Goal: Contribute content: Add original content to the website for others to see

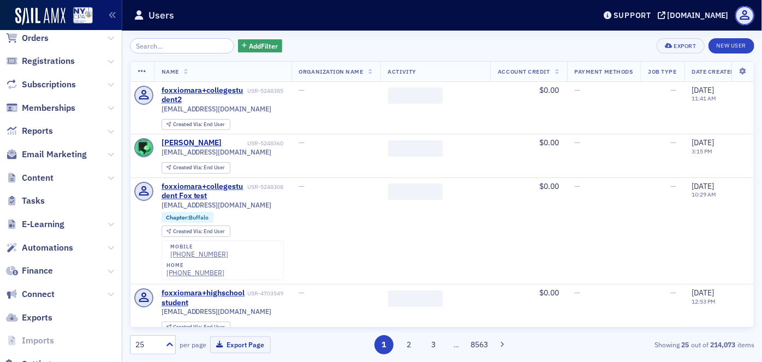
scroll to position [175, 0]
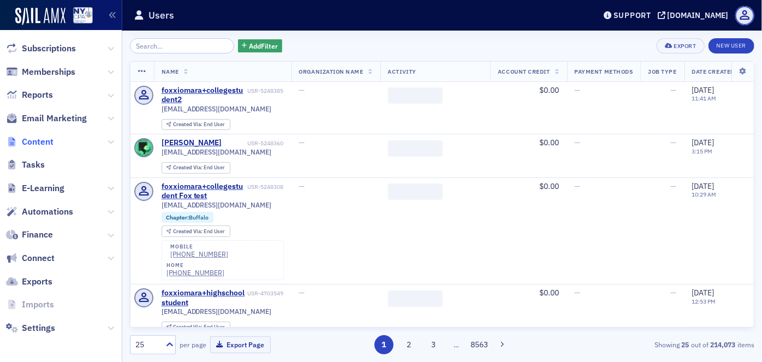
click at [46, 141] on span "Content" at bounding box center [38, 142] width 32 height 12
click at [108, 143] on icon at bounding box center [111, 142] width 7 height 7
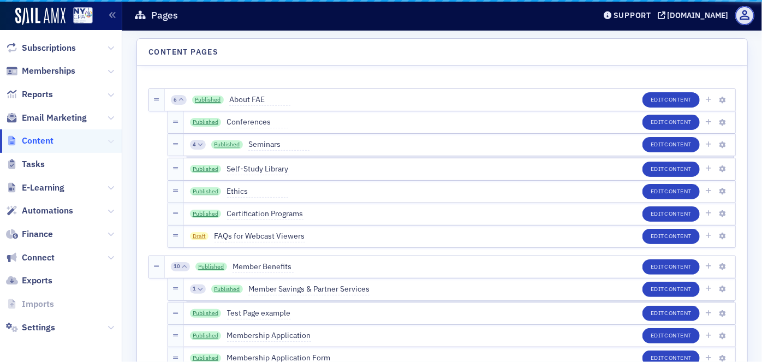
scroll to position [118, 0]
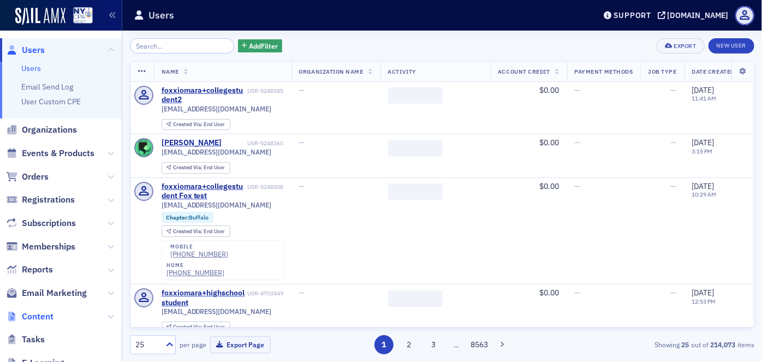
scroll to position [175, 0]
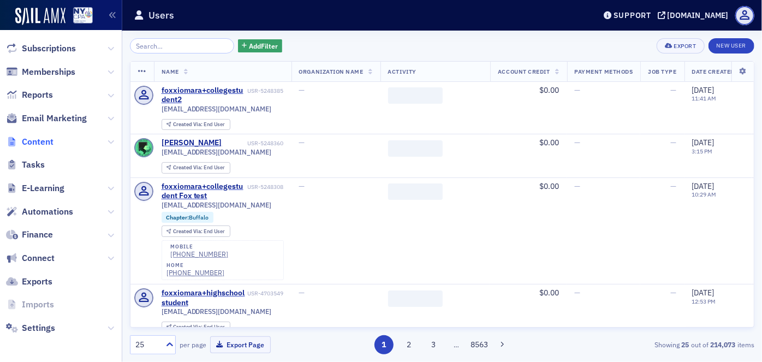
click at [46, 139] on span "Content" at bounding box center [38, 142] width 32 height 12
click at [108, 140] on icon at bounding box center [111, 142] width 7 height 7
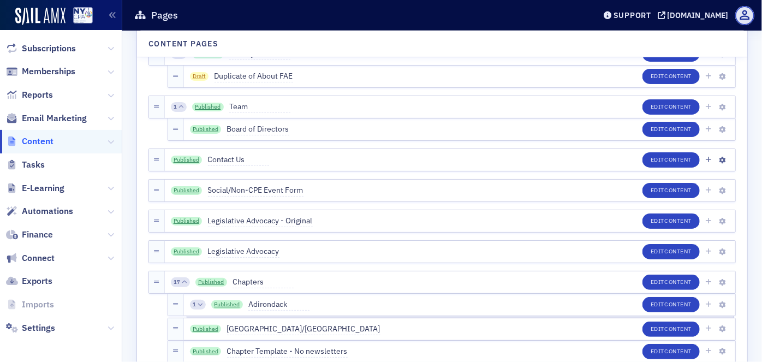
scroll to position [546, 0]
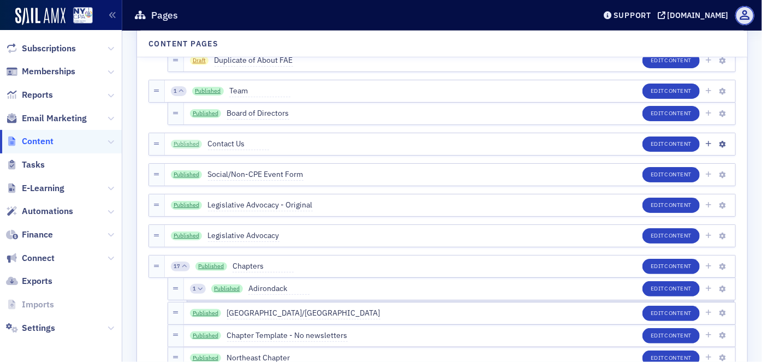
click at [191, 145] on link "Published" at bounding box center [187, 144] width 32 height 9
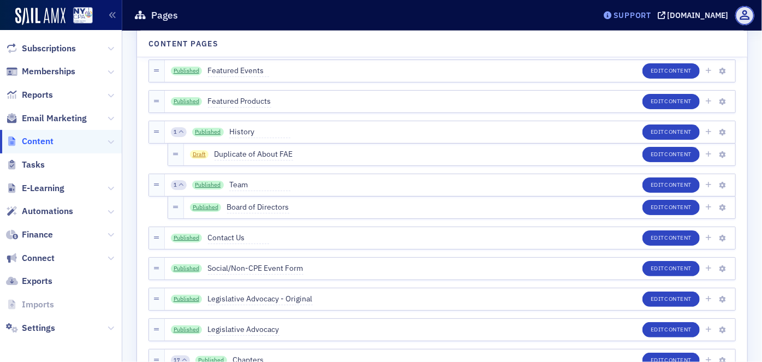
scroll to position [447, 0]
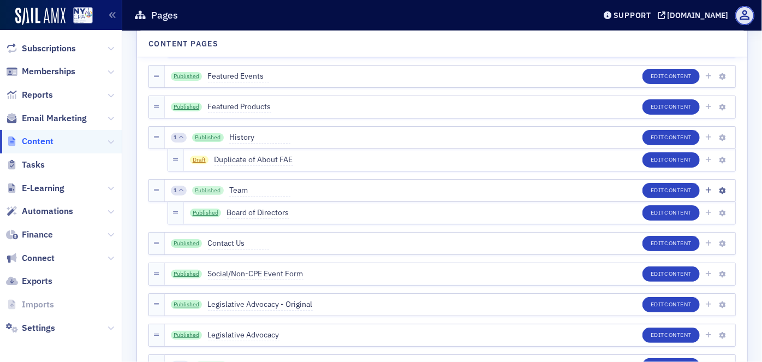
click at [208, 186] on link "Published" at bounding box center [208, 190] width 32 height 9
click at [720, 190] on icon "button" at bounding box center [723, 191] width 7 height 7
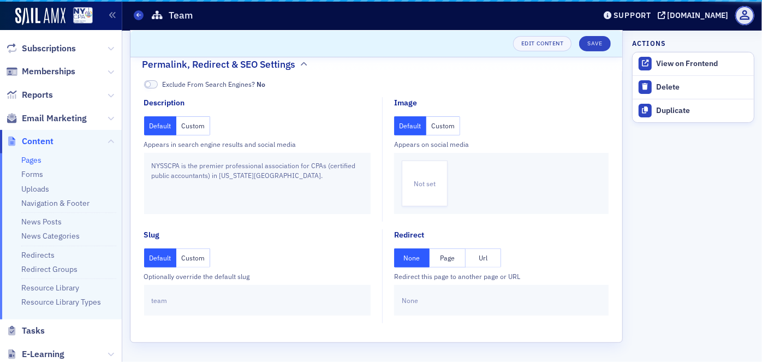
scroll to position [153, 0]
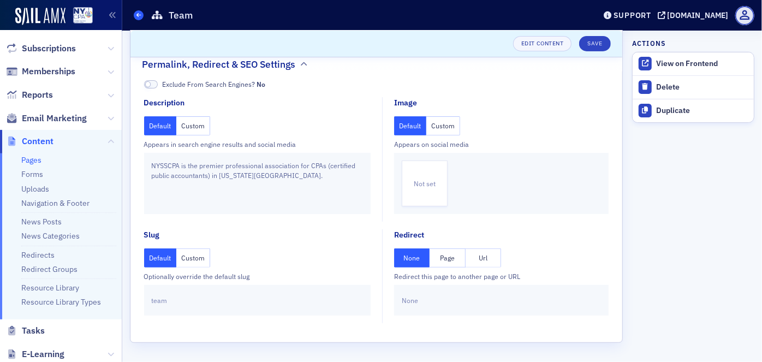
click at [138, 15] on icon at bounding box center [139, 15] width 4 height 5
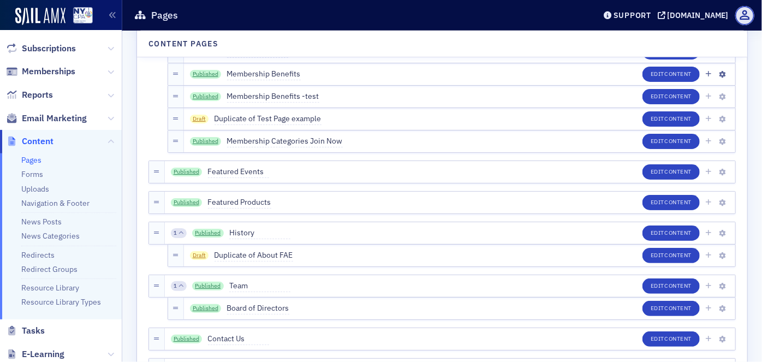
scroll to position [401, 0]
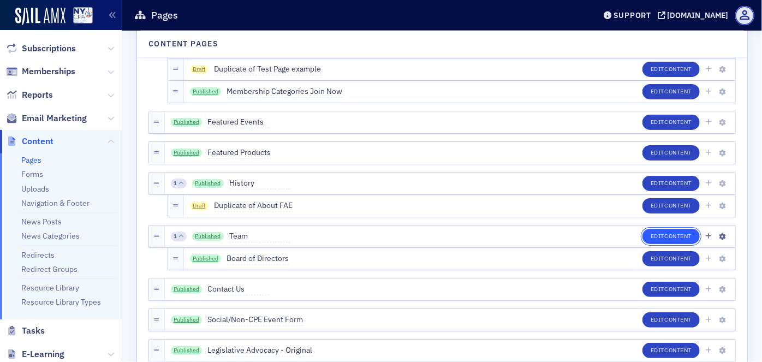
click at [659, 237] on button "Edit Content" at bounding box center [671, 236] width 57 height 15
click at [205, 234] on link "Published" at bounding box center [208, 236] width 32 height 9
click at [721, 236] on icon "button" at bounding box center [723, 237] width 7 height 7
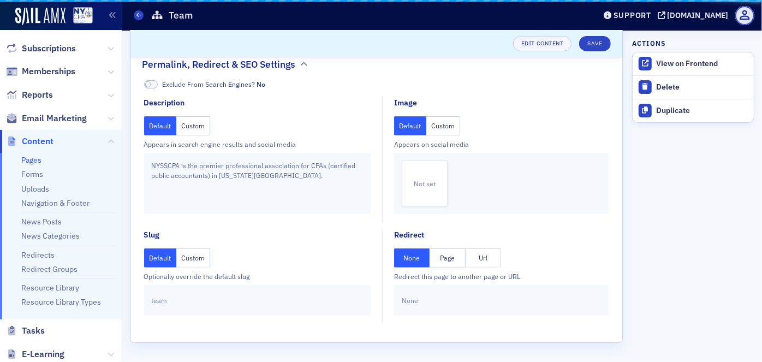
scroll to position [153, 0]
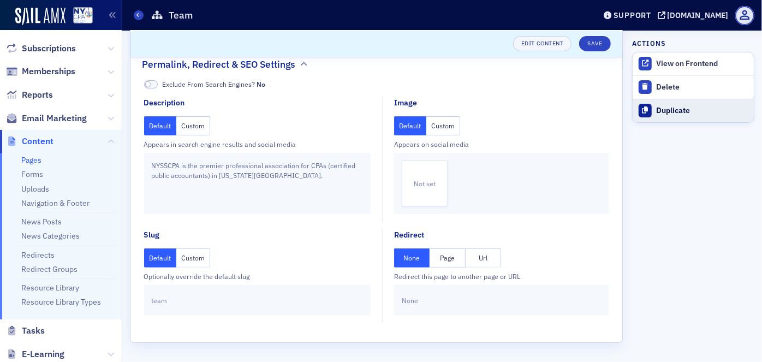
click at [667, 111] on div "Duplicate" at bounding box center [703, 111] width 92 height 10
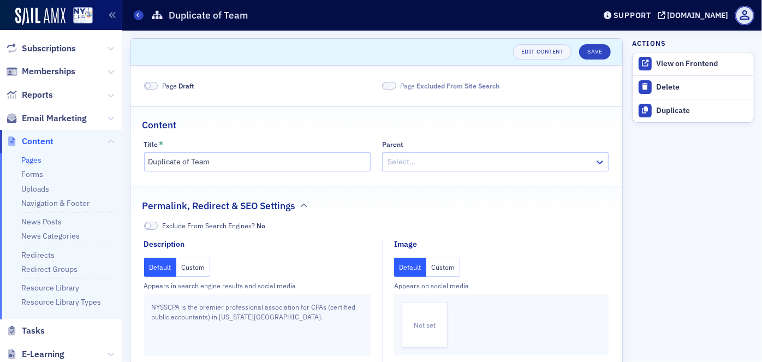
click at [154, 85] on span at bounding box center [151, 86] width 14 height 8
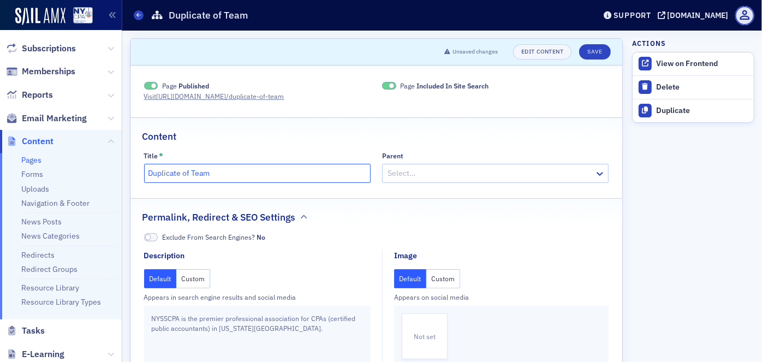
drag, startPoint x: 220, startPoint y: 175, endPoint x: 147, endPoint y: 171, distance: 72.2
click at [148, 170] on input "Duplicate of Team" at bounding box center [257, 173] width 227 height 19
type input "Work with Us"
click at [595, 171] on icon at bounding box center [600, 173] width 11 height 11
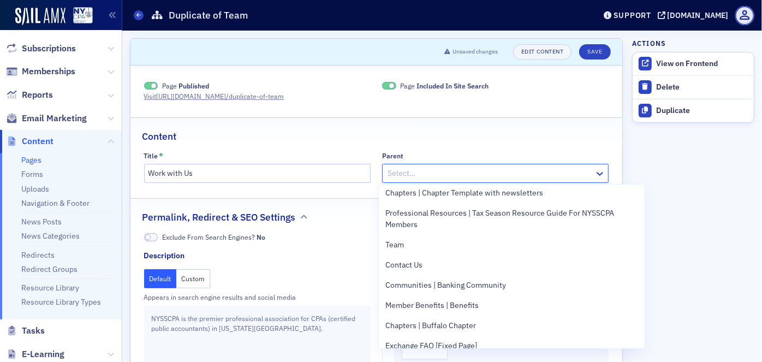
scroll to position [893, 0]
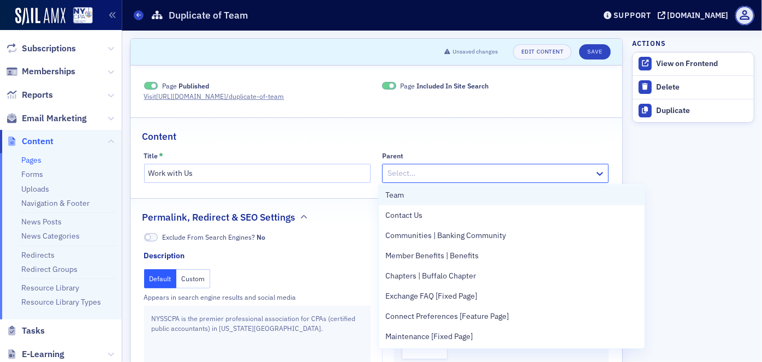
click at [442, 201] on div "Team" at bounding box center [512, 195] width 253 height 11
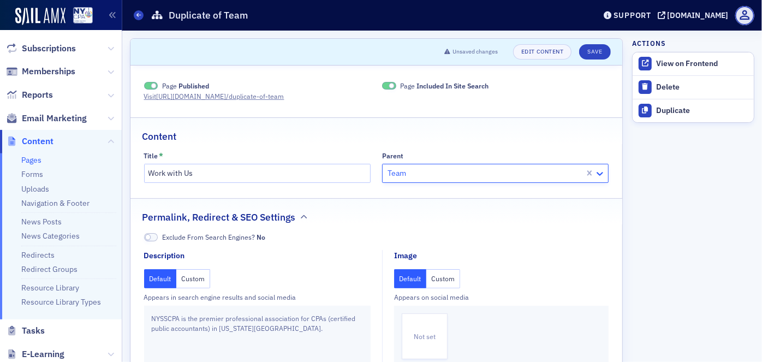
click at [597, 173] on icon at bounding box center [600, 174] width 7 height 4
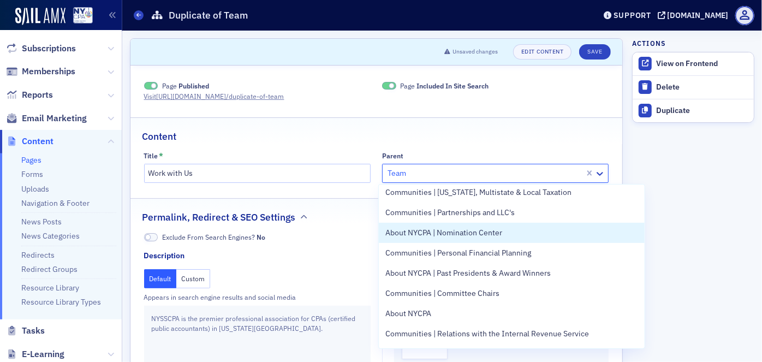
scroll to position [3724, 0]
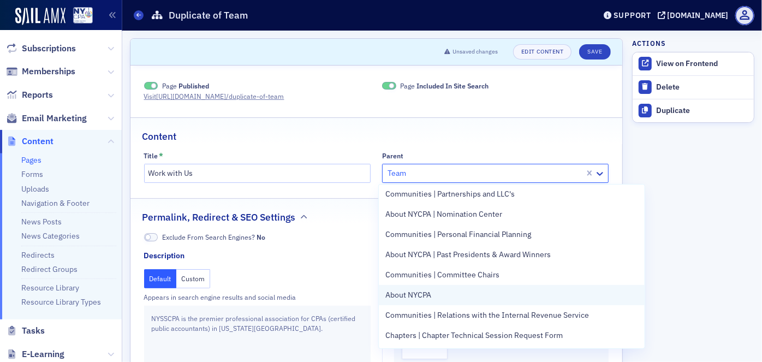
click at [544, 299] on div "About NYCPA" at bounding box center [512, 295] width 266 height 20
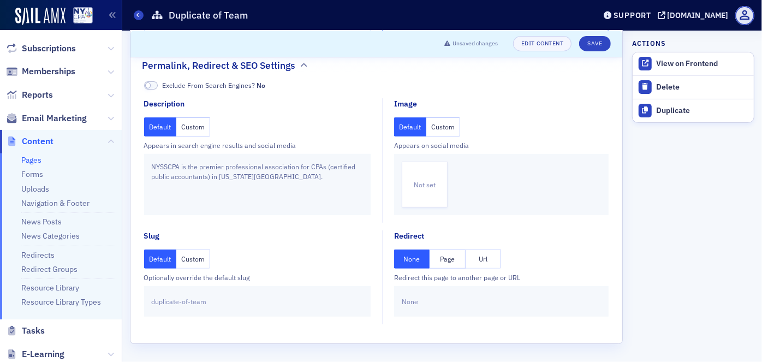
scroll to position [153, 0]
click at [197, 259] on button "Custom" at bounding box center [193, 257] width 34 height 19
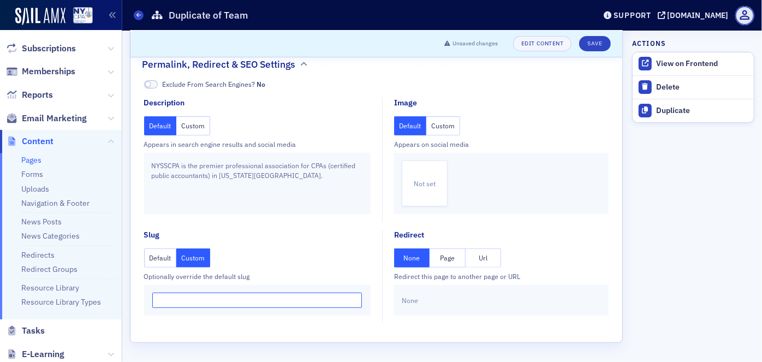
click at [210, 298] on input "text" at bounding box center [257, 300] width 210 height 15
click at [228, 299] on input "text" at bounding box center [257, 300] width 210 height 15
drag, startPoint x: 173, startPoint y: 299, endPoint x: 185, endPoint y: 300, distance: 11.5
click at [185, 300] on input "work-with-us" at bounding box center [257, 300] width 210 height 15
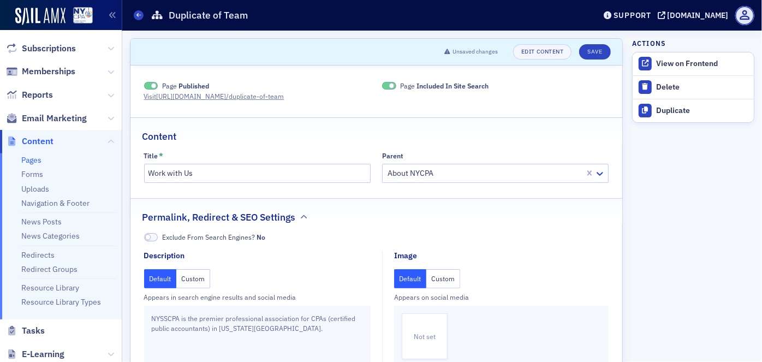
scroll to position [0, 0]
type input "work-for-us"
drag, startPoint x: 167, startPoint y: 173, endPoint x: 181, endPoint y: 173, distance: 13.7
click at [181, 173] on input "Work with Us" at bounding box center [257, 173] width 227 height 19
type input "Work for Us"
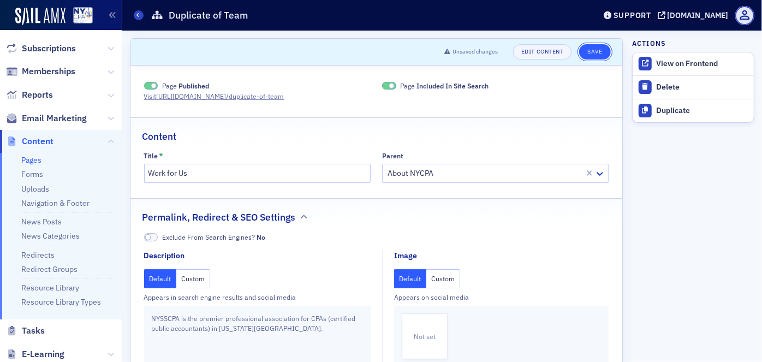
click at [586, 50] on button "Save" at bounding box center [594, 51] width 31 height 15
click at [265, 96] on link "Visit https://nysscpa.production.sailamx.com /about-nysscpa/work-for-us" at bounding box center [233, 96] width 178 height 10
click at [36, 159] on link "Pages" at bounding box center [31, 160] width 20 height 10
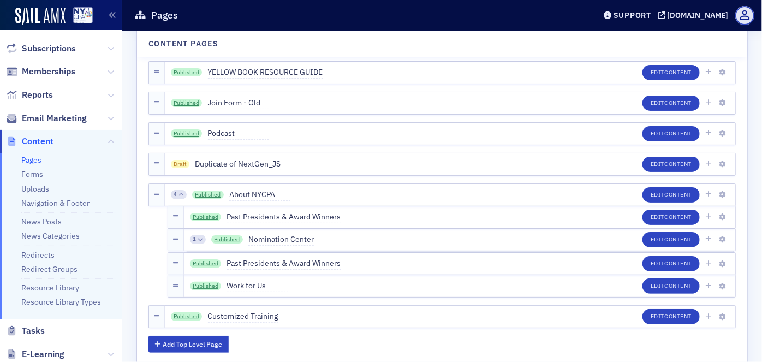
scroll to position [4170, 0]
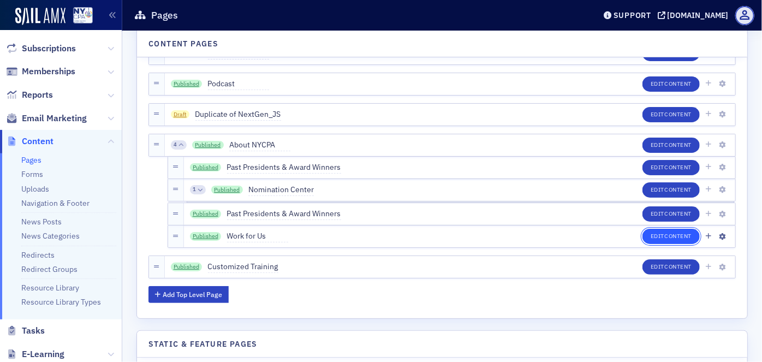
click at [675, 237] on span "Content" at bounding box center [678, 236] width 27 height 8
click at [206, 235] on link "Published" at bounding box center [206, 236] width 32 height 9
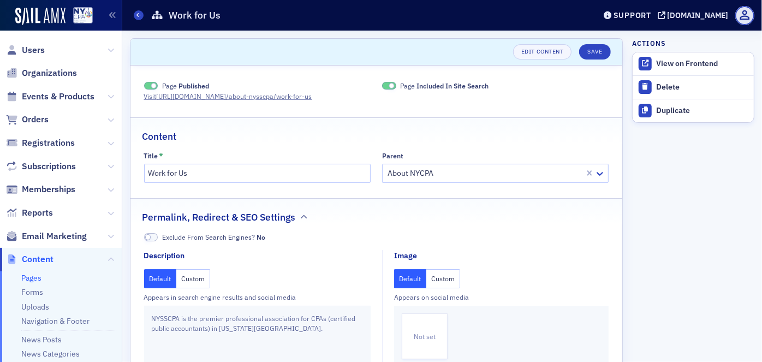
click at [34, 277] on link "Pages" at bounding box center [31, 278] width 20 height 10
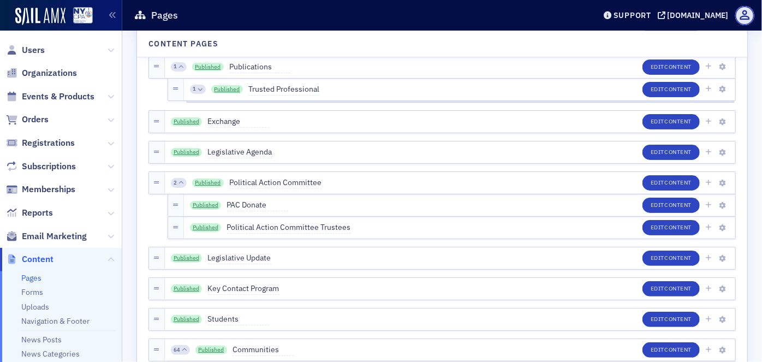
scroll to position [1440, 0]
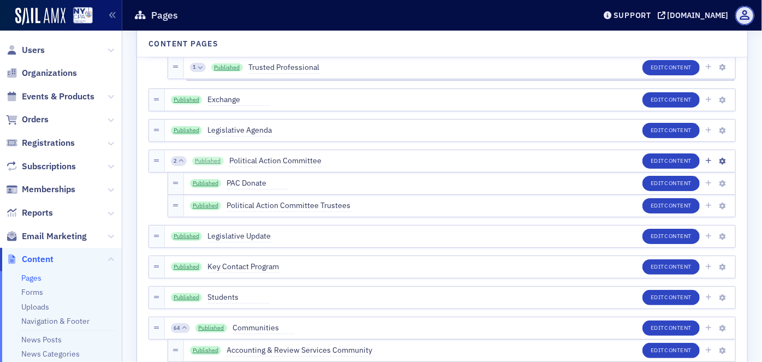
click at [204, 159] on link "Published" at bounding box center [208, 161] width 32 height 9
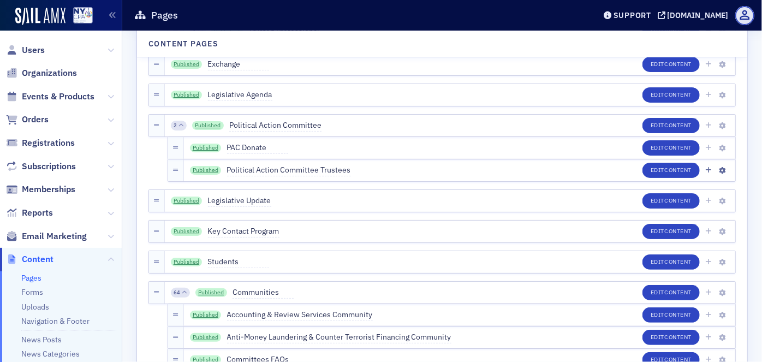
scroll to position [1489, 0]
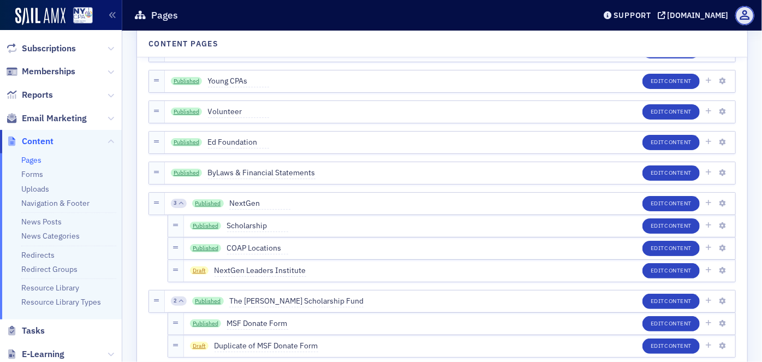
scroll to position [3624, 0]
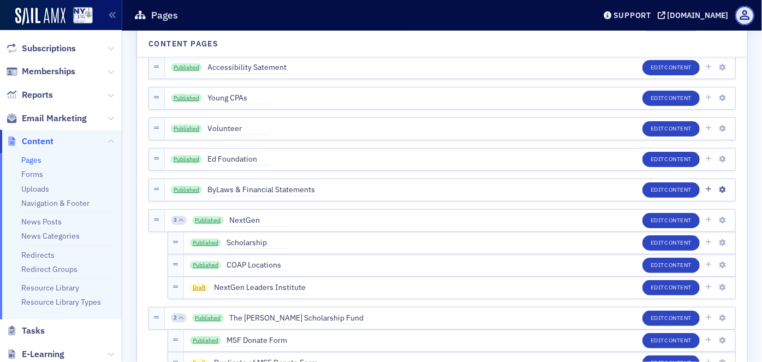
click at [341, 191] on div "Published ByLaws & Financial Statements Edit Content" at bounding box center [450, 190] width 571 height 22
click at [672, 187] on span "Content" at bounding box center [678, 190] width 27 height 8
click at [680, 191] on span "Content" at bounding box center [678, 190] width 27 height 8
click at [720, 190] on icon "button" at bounding box center [723, 190] width 7 height 7
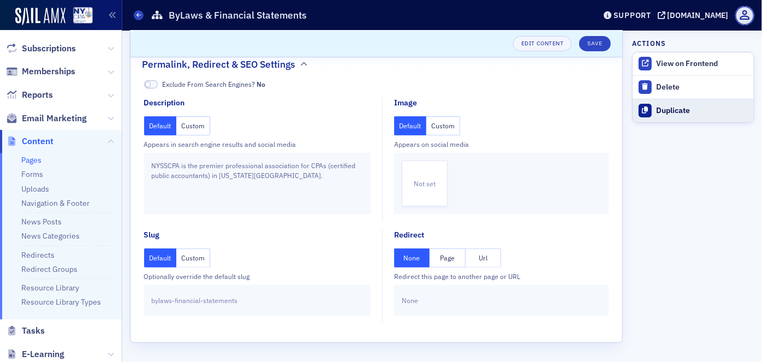
click at [668, 113] on div "Duplicate" at bounding box center [703, 111] width 92 height 10
type input "Duplicate of ByLaws & Financial Statements"
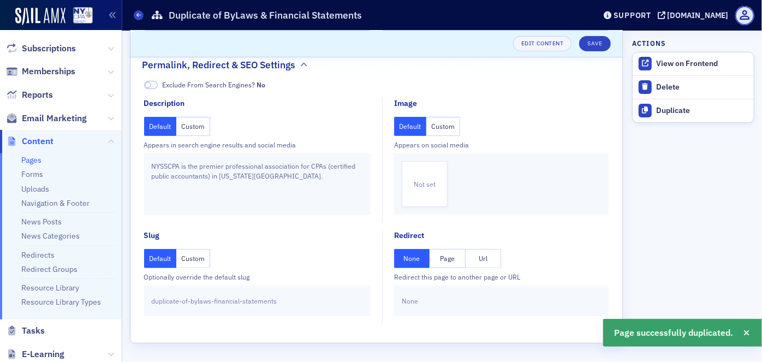
click at [36, 159] on link "Pages" at bounding box center [31, 160] width 20 height 10
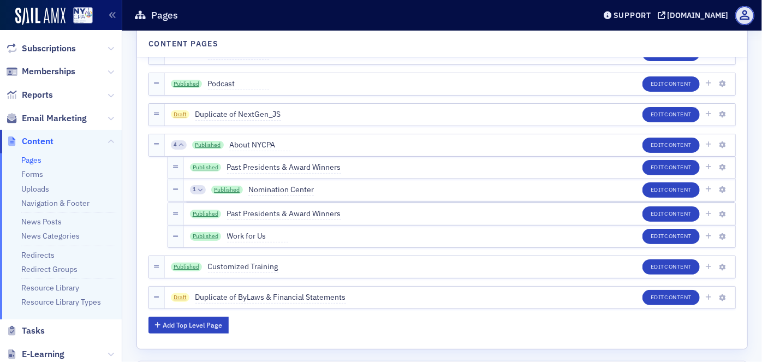
scroll to position [4220, 0]
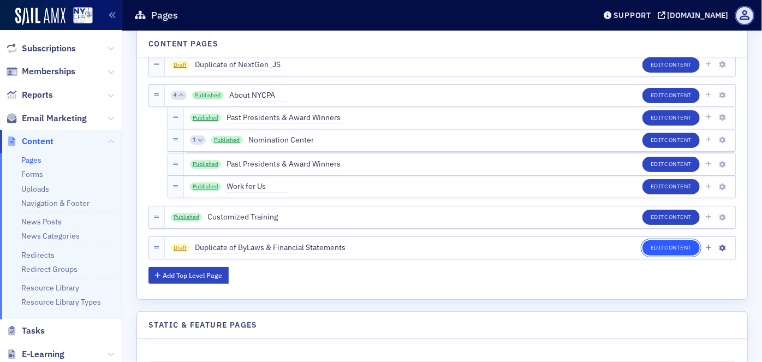
click at [654, 249] on button "Edit Content" at bounding box center [671, 247] width 57 height 15
click at [665, 249] on span "Content" at bounding box center [678, 248] width 27 height 8
click at [720, 247] on icon "button" at bounding box center [723, 248] width 7 height 7
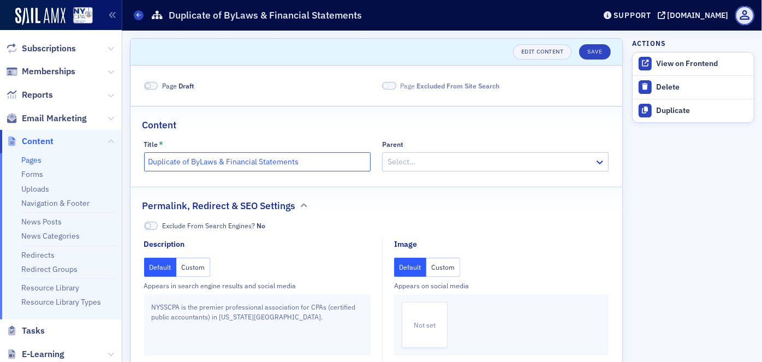
drag, startPoint x: 222, startPoint y: 161, endPoint x: 133, endPoint y: 165, distance: 88.6
click at [133, 165] on div "Title * Duplicate of ByLaws & Financial Statements Parent Select…" at bounding box center [377, 155] width 492 height 31
type input "PAC Bylaws"
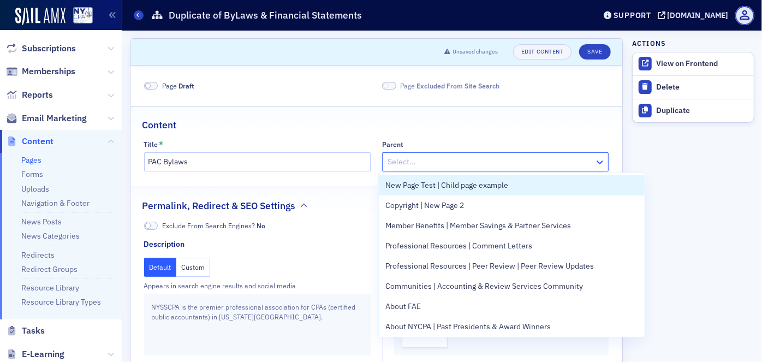
click at [595, 161] on icon at bounding box center [600, 162] width 11 height 11
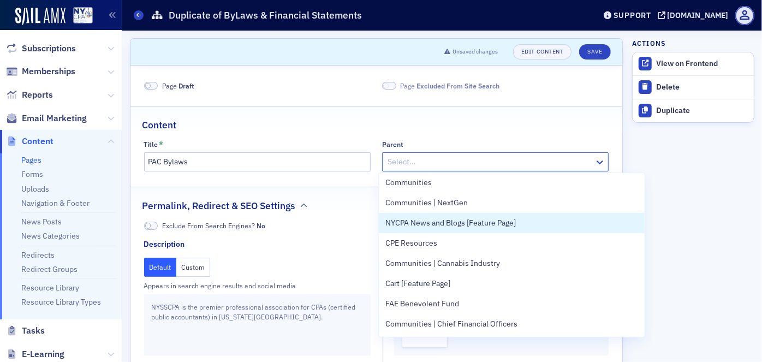
scroll to position [2502, 0]
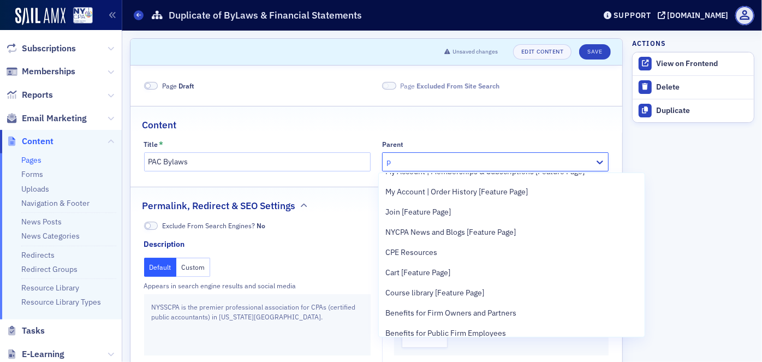
type input "po"
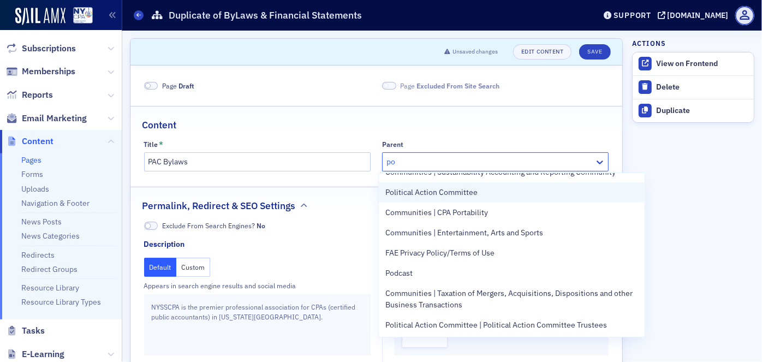
click at [466, 192] on span "Political Action Committee" at bounding box center [432, 192] width 92 height 11
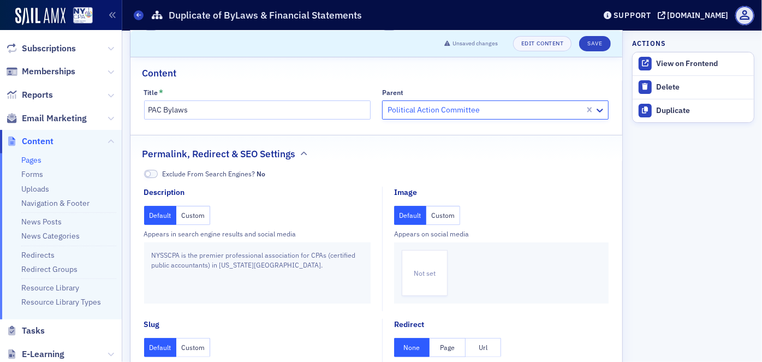
scroll to position [141, 0]
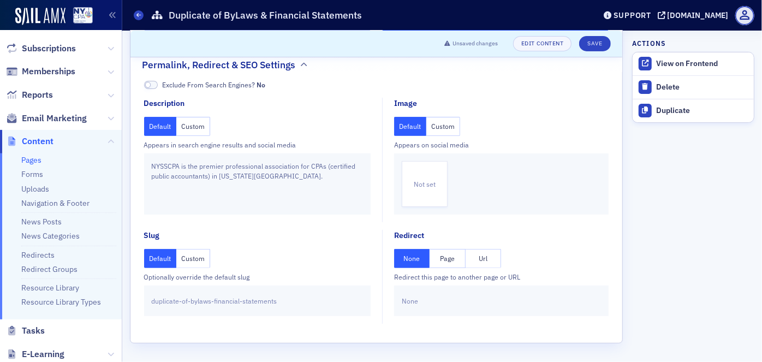
click at [190, 259] on button "Custom" at bounding box center [193, 258] width 34 height 19
drag, startPoint x: 288, startPoint y: 301, endPoint x: 132, endPoint y: 280, distance: 158.3
click at [150, 291] on div "duplicate-of-bylaws-financial-statements" at bounding box center [257, 301] width 227 height 31
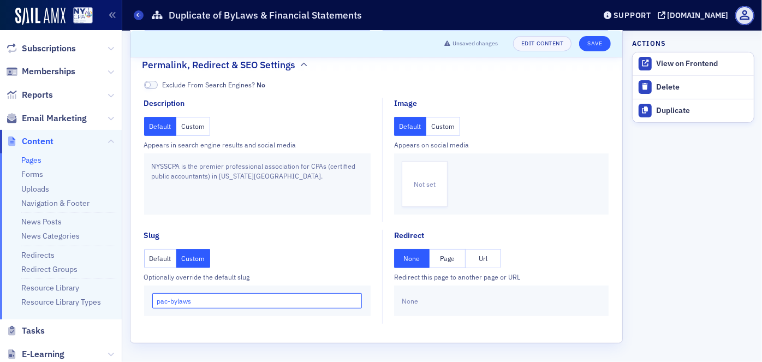
type input "pac-bylaws"
click at [592, 43] on button "Save" at bounding box center [594, 43] width 31 height 15
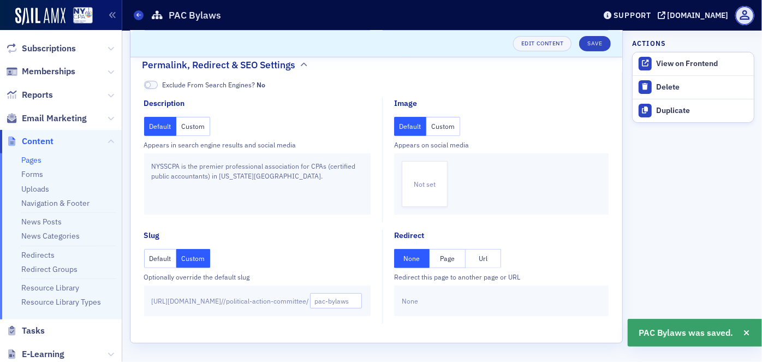
click at [31, 162] on link "Pages" at bounding box center [31, 160] width 20 height 10
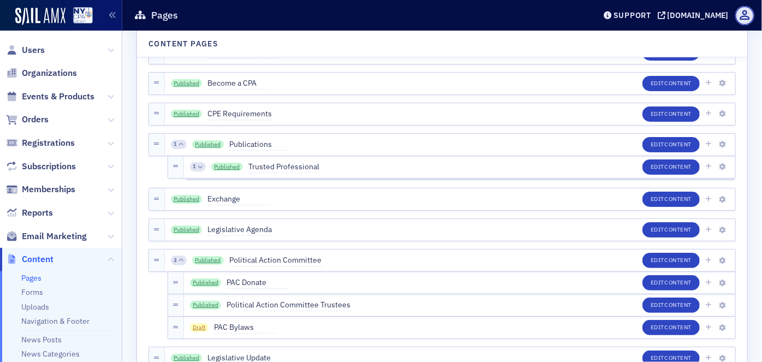
scroll to position [1390, 0]
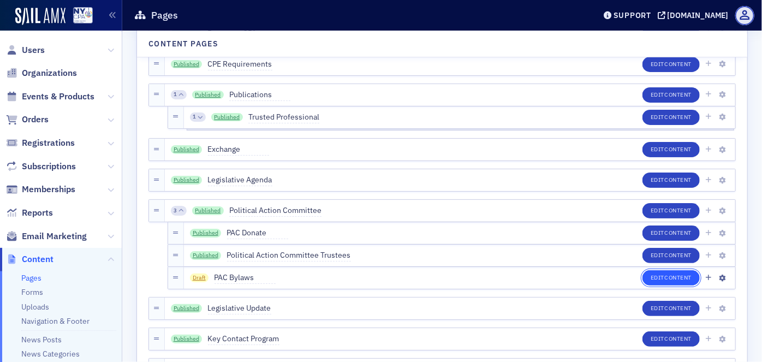
click at [658, 278] on button "Edit Content" at bounding box center [671, 277] width 57 height 15
click at [655, 281] on button "Edit Content" at bounding box center [671, 277] width 57 height 15
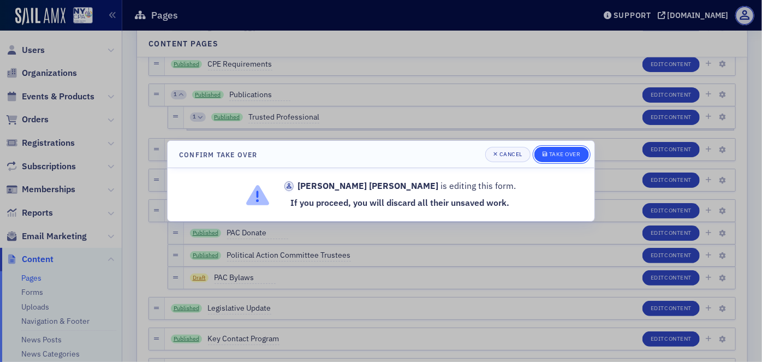
click at [553, 156] on div "Take Over" at bounding box center [565, 154] width 32 height 6
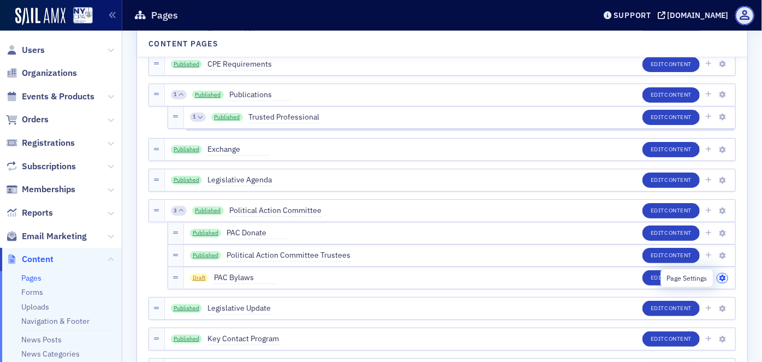
click at [720, 279] on icon "button" at bounding box center [723, 278] width 7 height 7
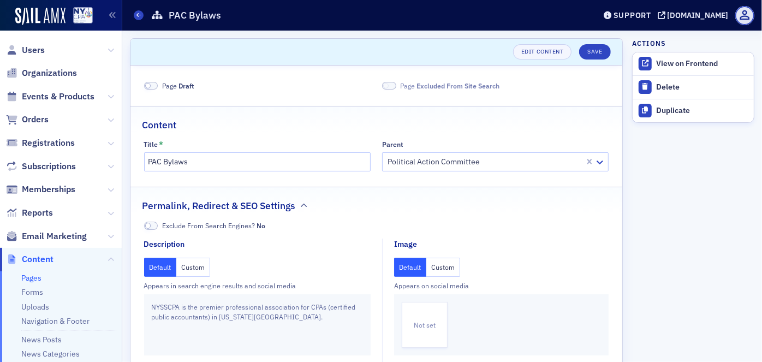
click at [153, 86] on span at bounding box center [151, 86] width 14 height 8
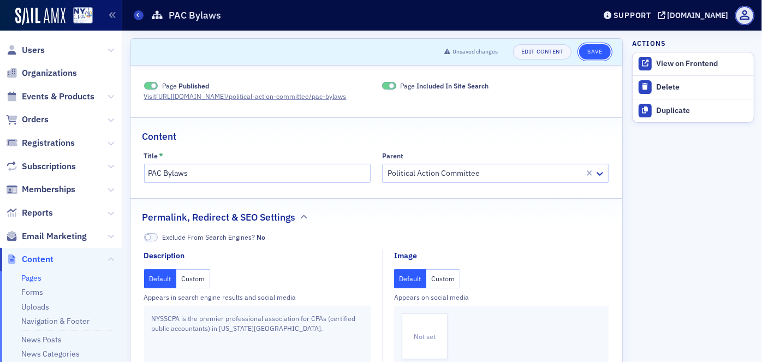
click at [585, 52] on button "Save" at bounding box center [594, 51] width 31 height 15
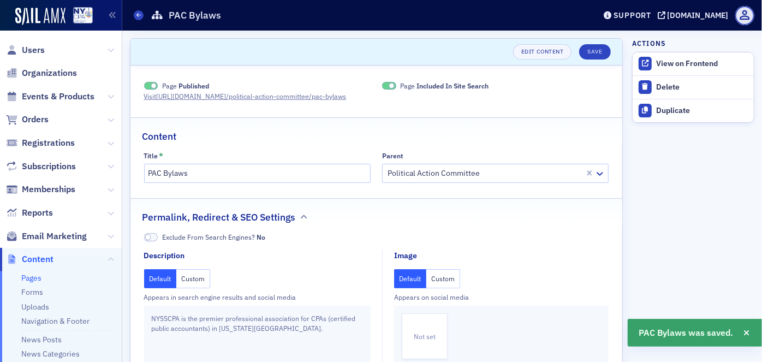
click at [36, 277] on link "Pages" at bounding box center [31, 278] width 20 height 10
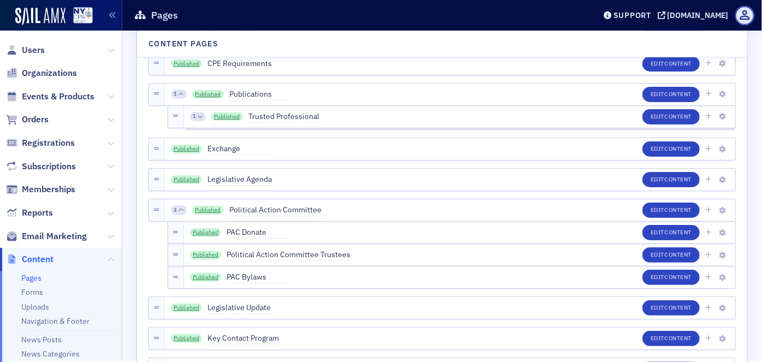
scroll to position [1440, 0]
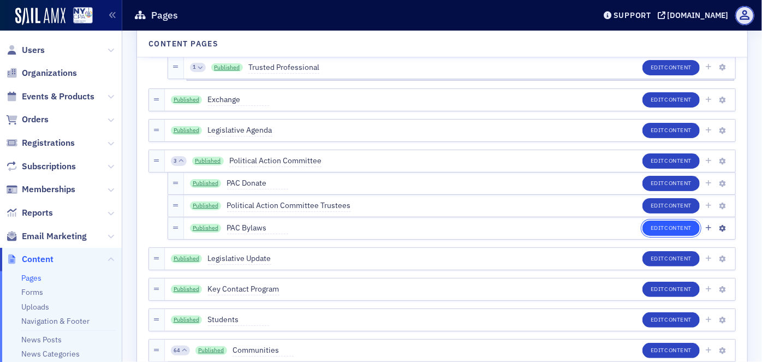
click at [671, 229] on span "Content" at bounding box center [678, 228] width 27 height 8
click at [671, 227] on span "Content" at bounding box center [678, 228] width 27 height 8
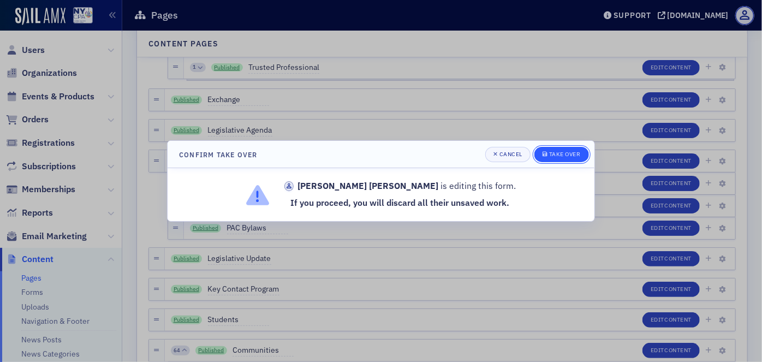
click at [553, 155] on div "Take Over" at bounding box center [565, 154] width 32 height 6
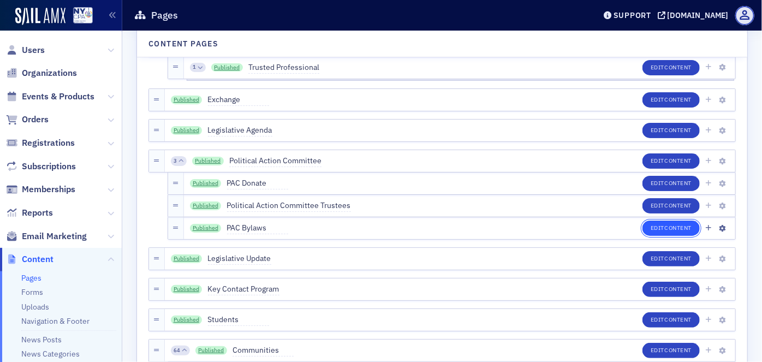
click at [682, 226] on span "Content" at bounding box center [678, 228] width 27 height 8
click at [665, 229] on span "Content" at bounding box center [678, 228] width 27 height 8
click at [656, 226] on button "Edit Content" at bounding box center [671, 228] width 57 height 15
click at [195, 227] on link "Published" at bounding box center [206, 228] width 32 height 9
click at [661, 223] on button "Edit Content" at bounding box center [671, 228] width 57 height 15
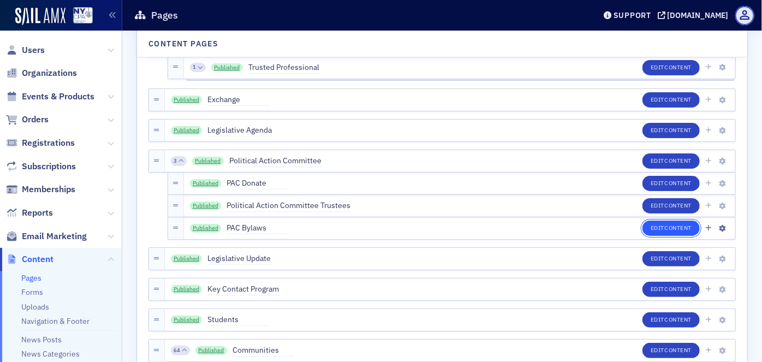
click at [658, 229] on button "Edit Content" at bounding box center [671, 228] width 57 height 15
click at [664, 224] on button "Edit Content" at bounding box center [671, 228] width 57 height 15
click at [660, 223] on button "Edit Content" at bounding box center [671, 228] width 57 height 15
click at [674, 223] on button "Edit Content" at bounding box center [671, 228] width 57 height 15
click at [655, 228] on button "Edit Content" at bounding box center [671, 228] width 57 height 15
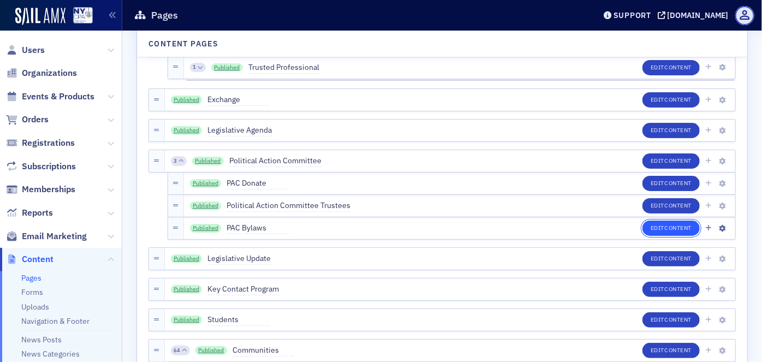
click at [658, 227] on button "Edit Content" at bounding box center [671, 228] width 57 height 15
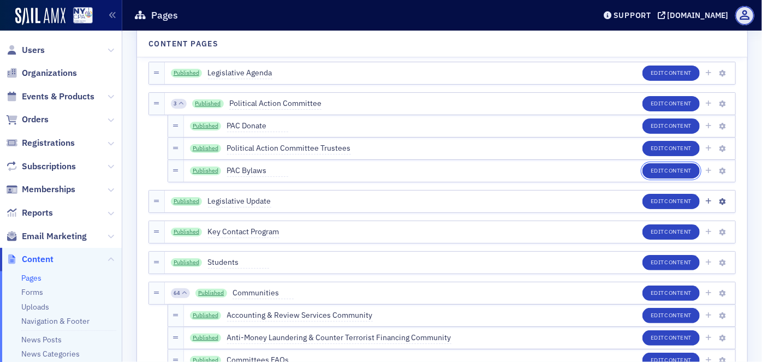
scroll to position [1539, 0]
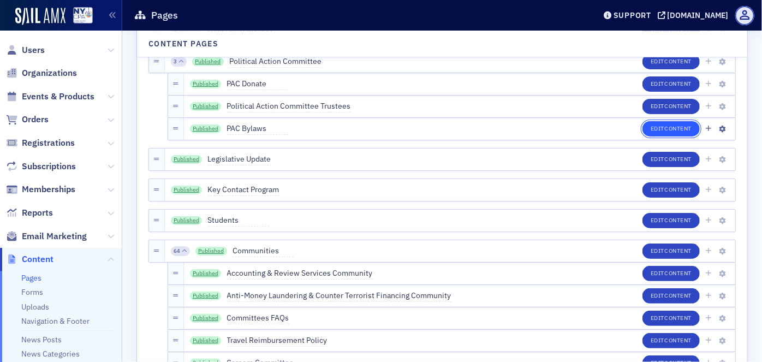
click at [682, 126] on span "Content" at bounding box center [678, 129] width 27 height 8
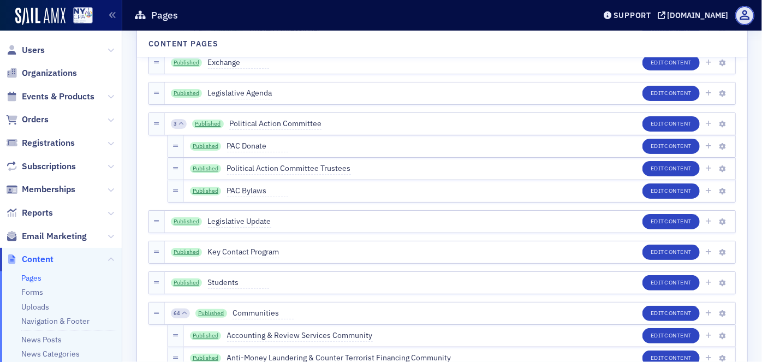
scroll to position [1489, 0]
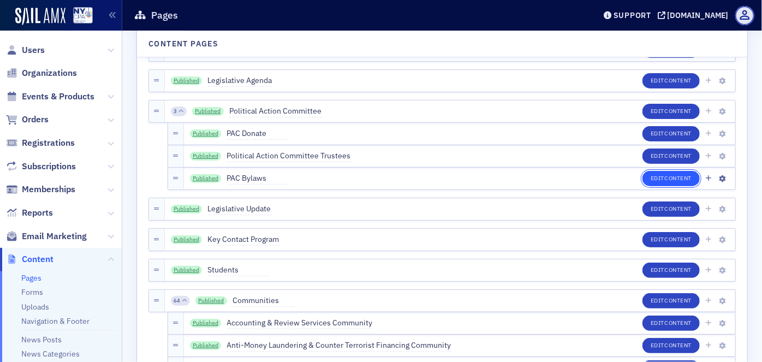
click at [672, 179] on span "Content" at bounding box center [678, 178] width 27 height 8
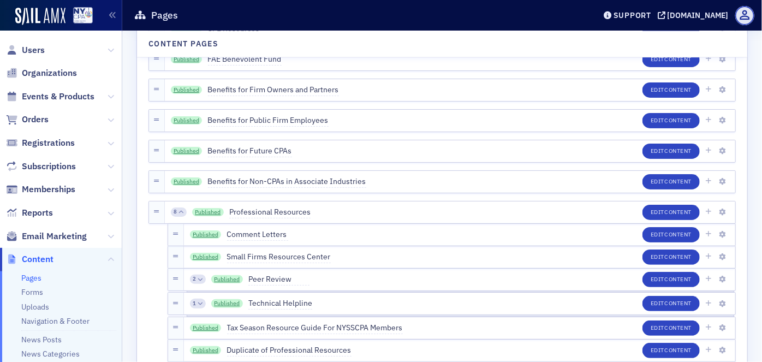
scroll to position [3177, 0]
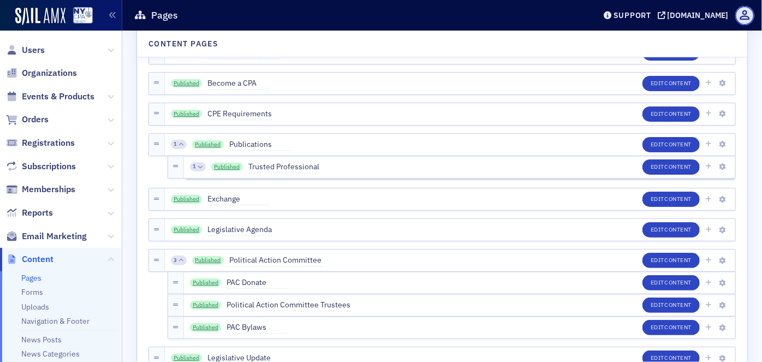
scroll to position [1390, 0]
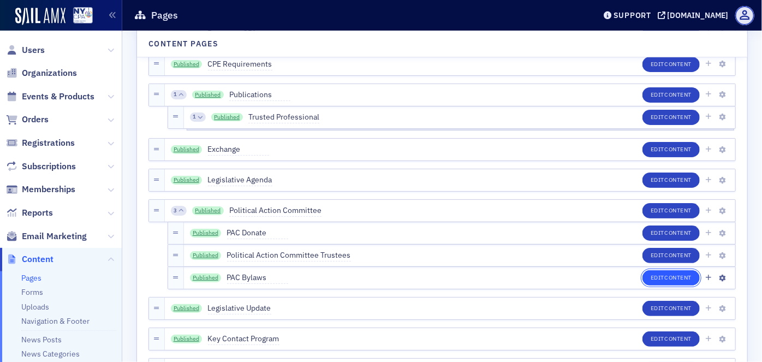
click at [670, 273] on button "Edit Content" at bounding box center [671, 277] width 57 height 15
click at [656, 277] on button "Edit Content" at bounding box center [671, 277] width 57 height 15
click at [650, 277] on button "Edit Content" at bounding box center [671, 277] width 57 height 15
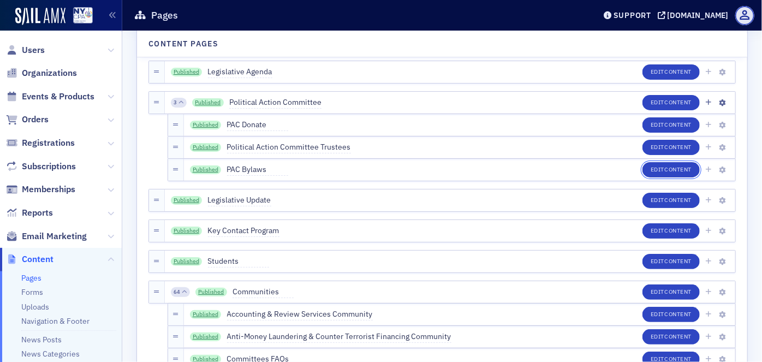
scroll to position [1489, 0]
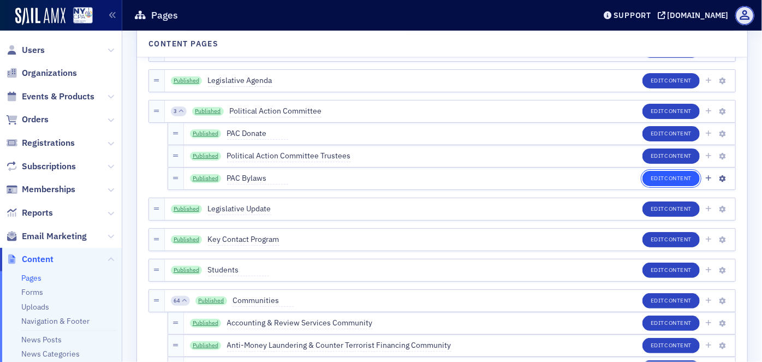
click at [670, 176] on span "Content" at bounding box center [678, 178] width 27 height 8
click at [206, 175] on link "Published" at bounding box center [206, 178] width 32 height 9
